Goal: Information Seeking & Learning: Learn about a topic

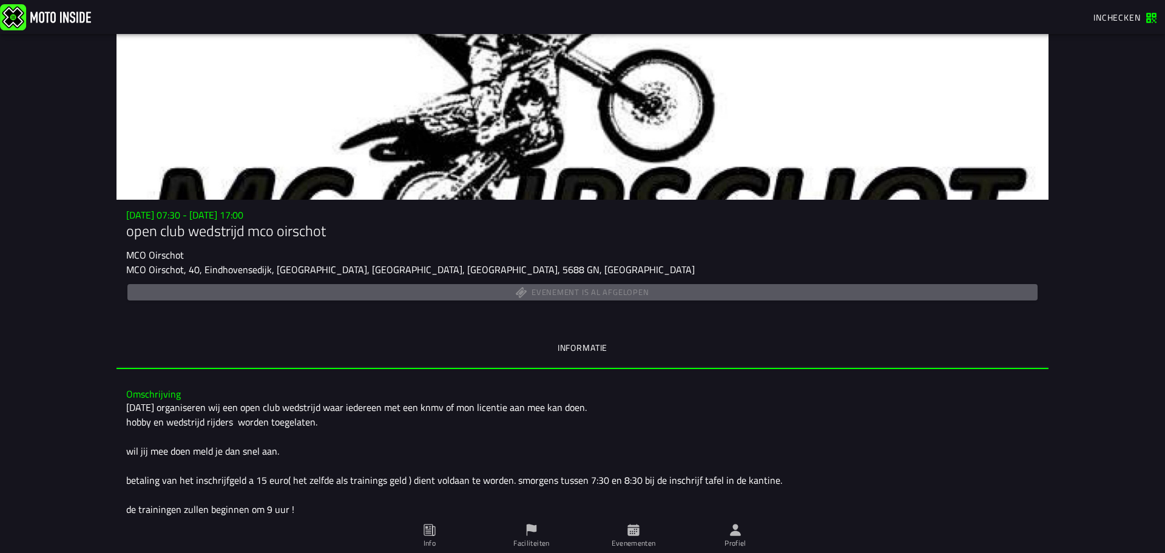
click at [638, 538] on ion-label "Evenementen" at bounding box center [633, 542] width 44 height 11
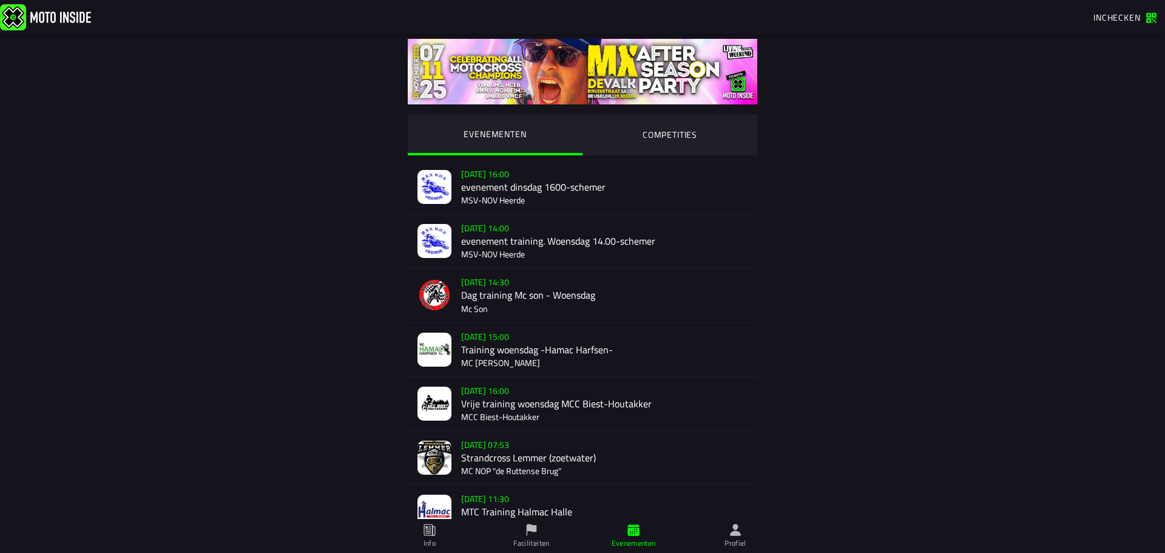
click at [494, 183] on div "[DATE] 16:00 evenement dinsdag 1600-schemer MSV-NOV Heerde" at bounding box center [604, 186] width 286 height 53
